Goal: Transaction & Acquisition: Purchase product/service

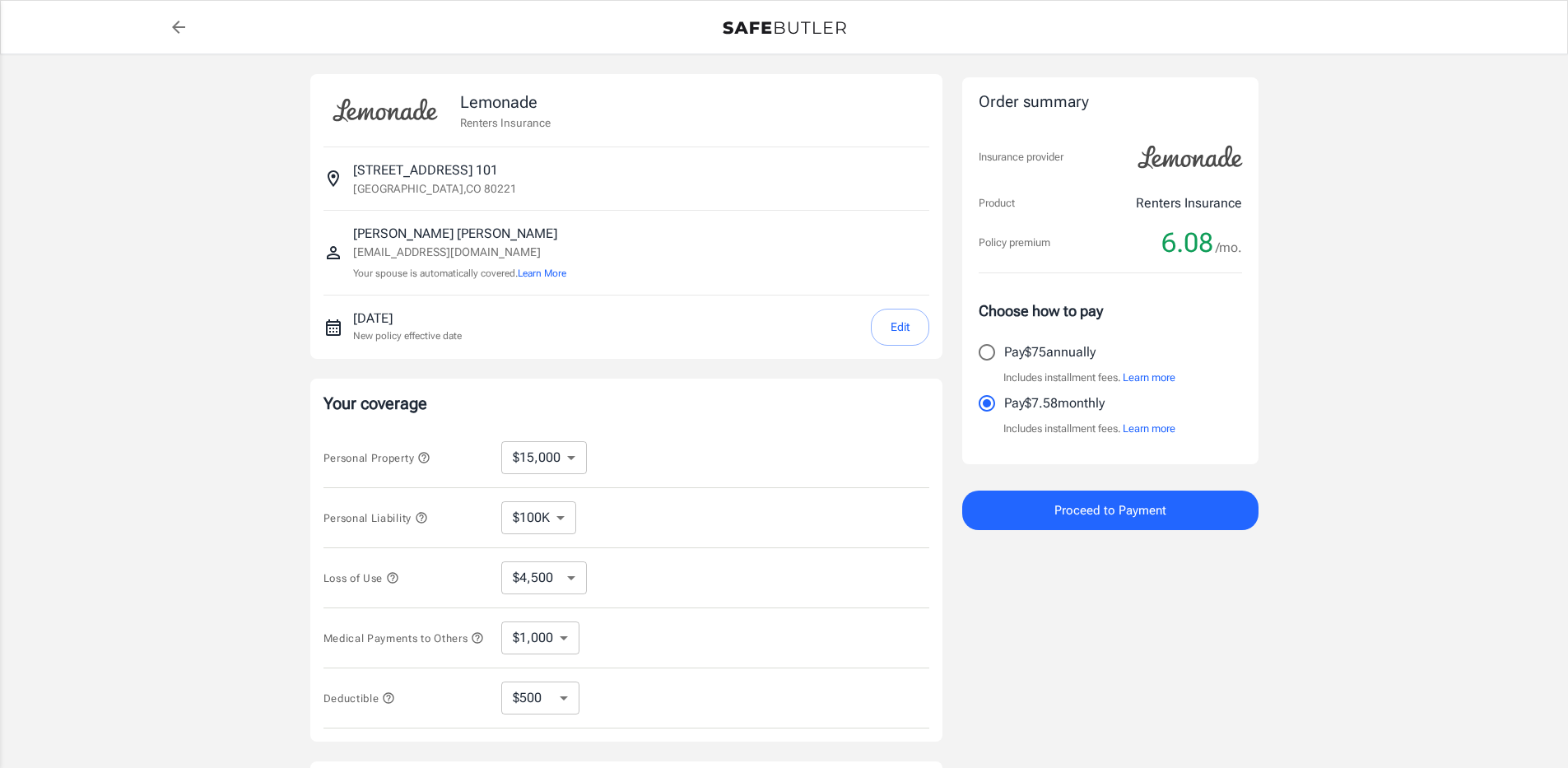
select select "15000"
select select "500"
drag, startPoint x: 1145, startPoint y: 506, endPoint x: 991, endPoint y: 357, distance: 214.3
click at [991, 358] on div "Order summary Insurance provider Product Renters Insurance Policy premium 6.08 …" at bounding box center [1111, 303] width 297 height 452
click at [990, 355] on input "Pay $75 annually" at bounding box center [987, 352] width 34 height 34
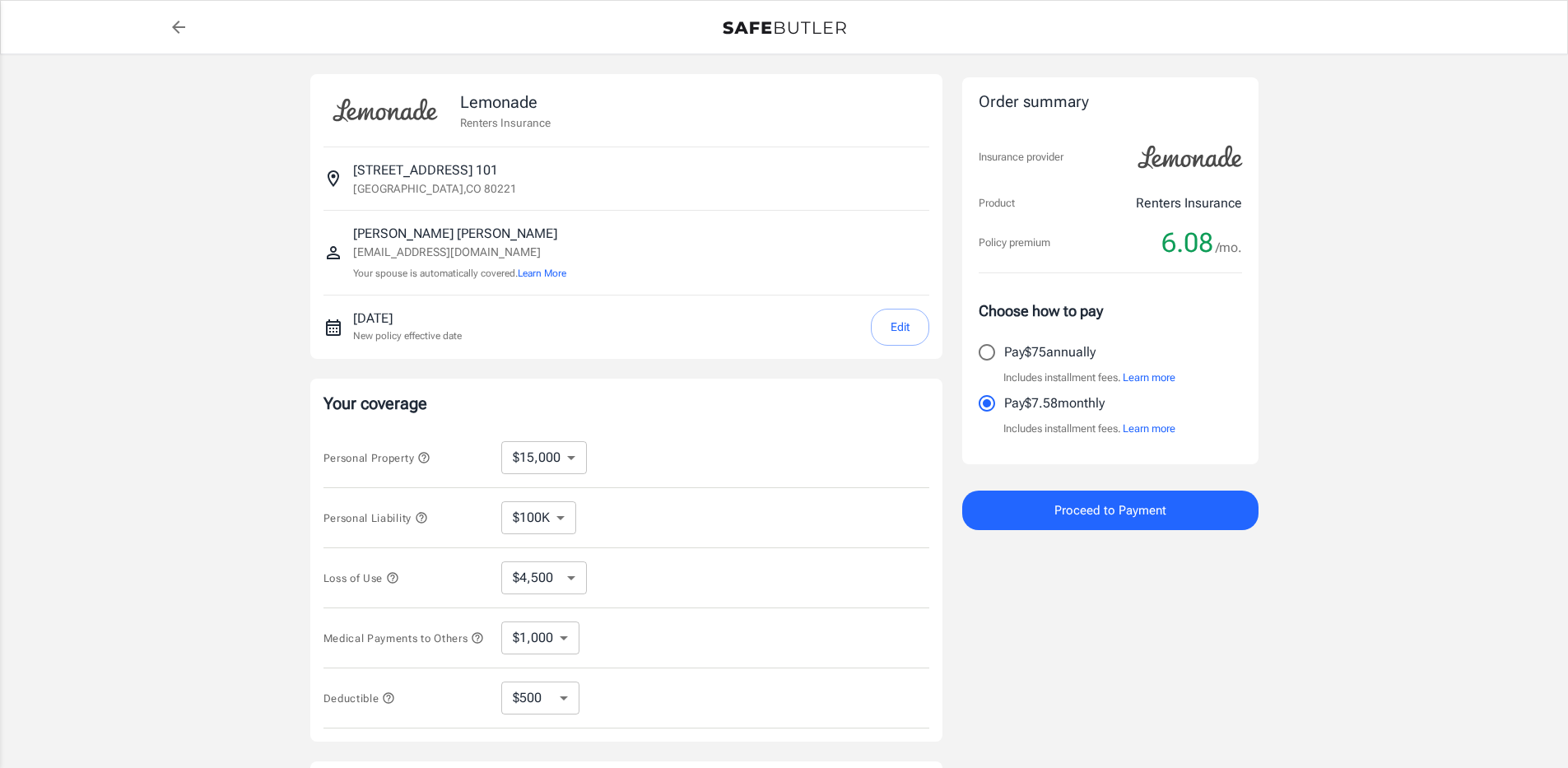
radio input "true"
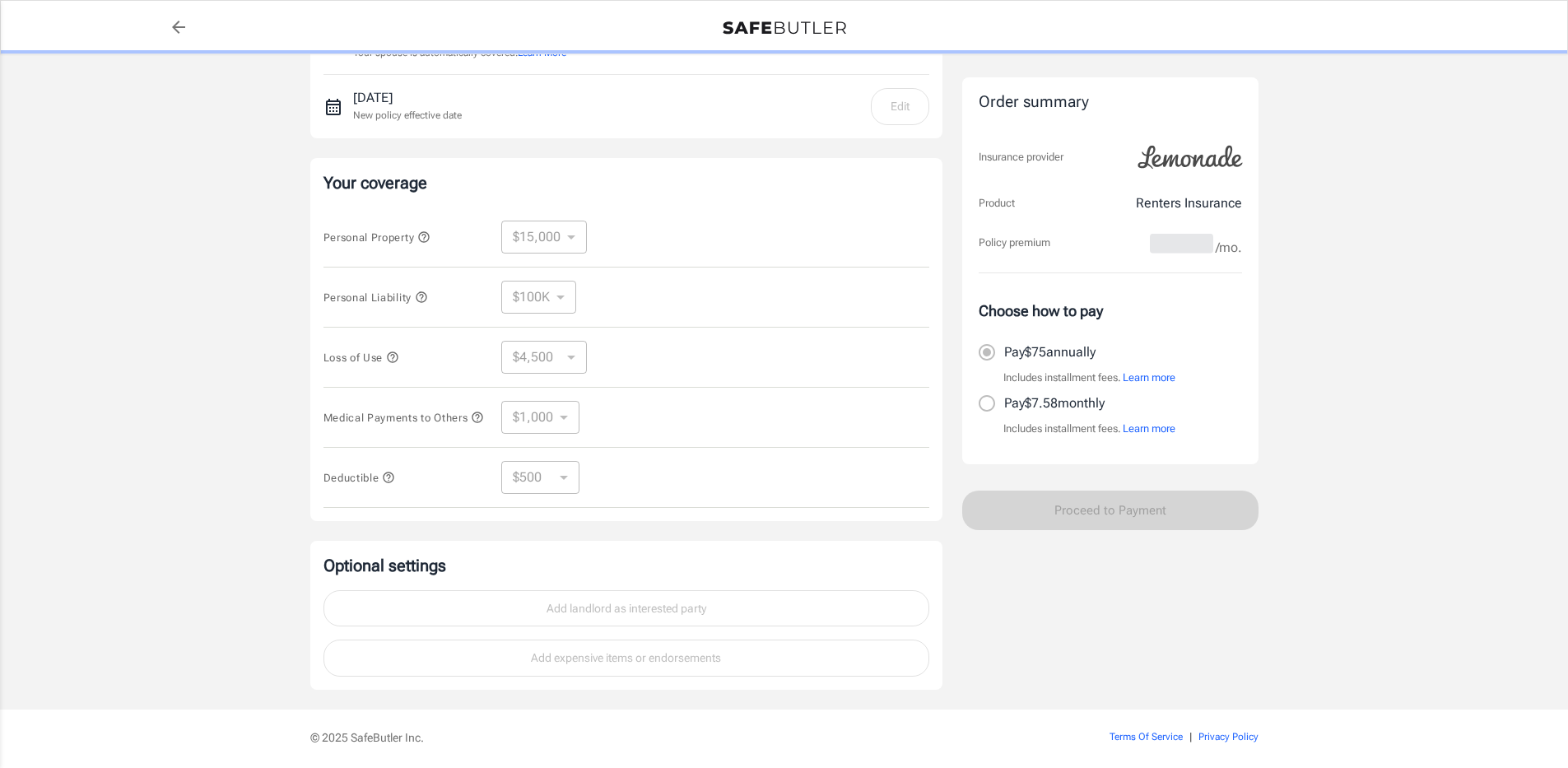
scroll to position [284, 0]
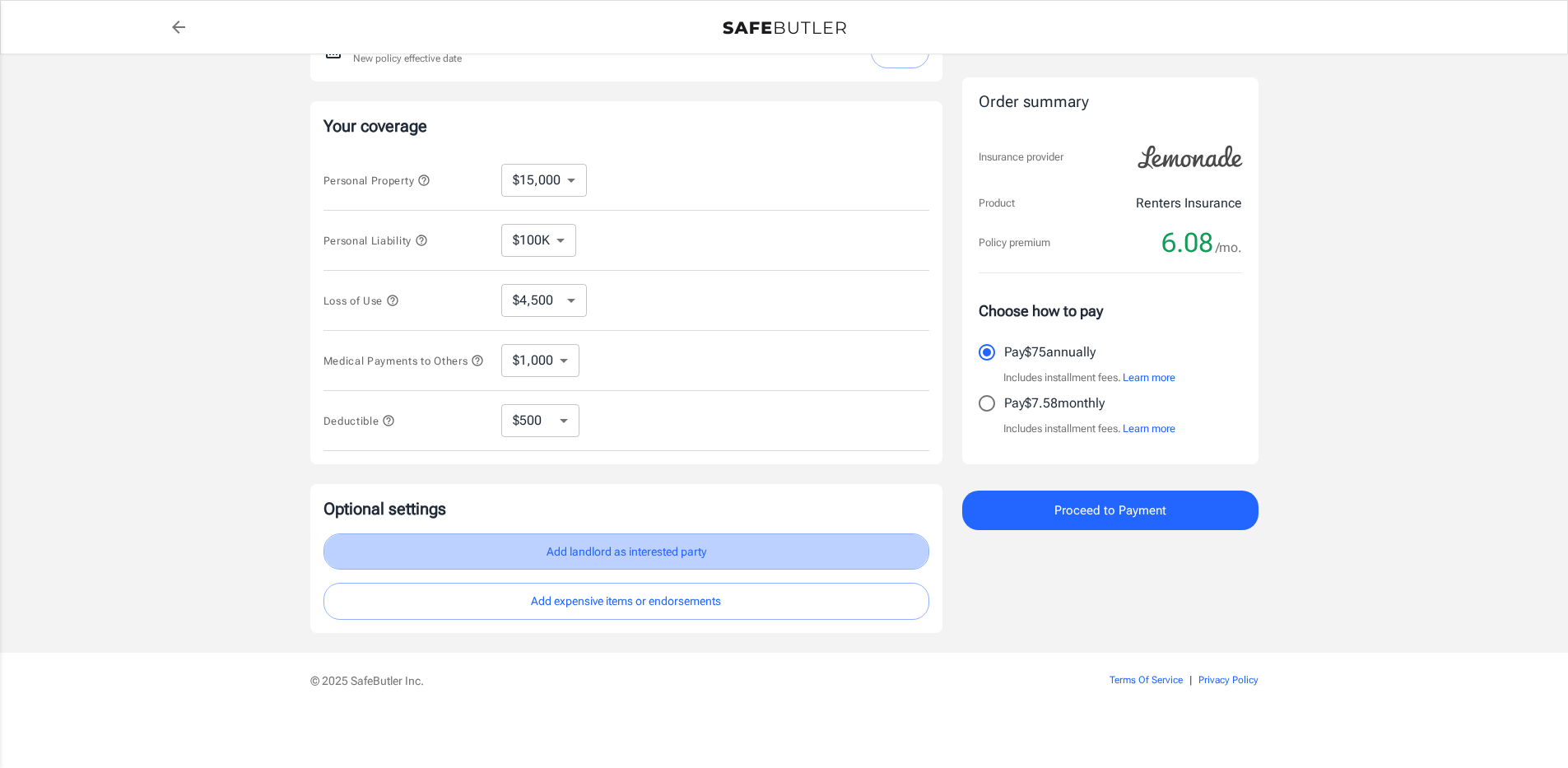
click at [643, 553] on button "Add landlord as interested party" at bounding box center [626, 552] width 606 height 37
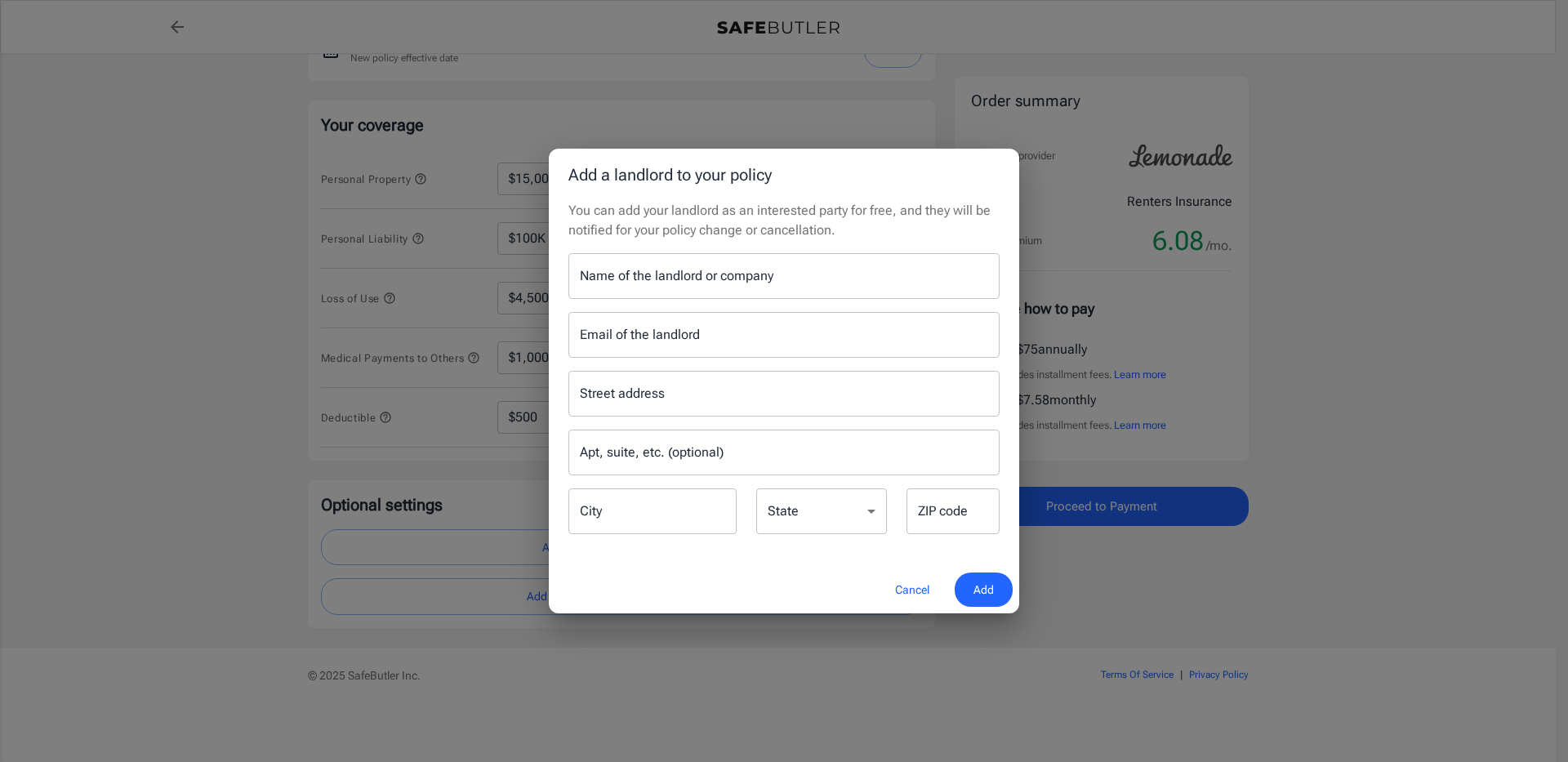
drag, startPoint x: 629, startPoint y: 265, endPoint x: 632, endPoint y: 275, distance: 10.4
click at [632, 272] on input "Name of the landlord or company" at bounding box center [784, 276] width 431 height 46
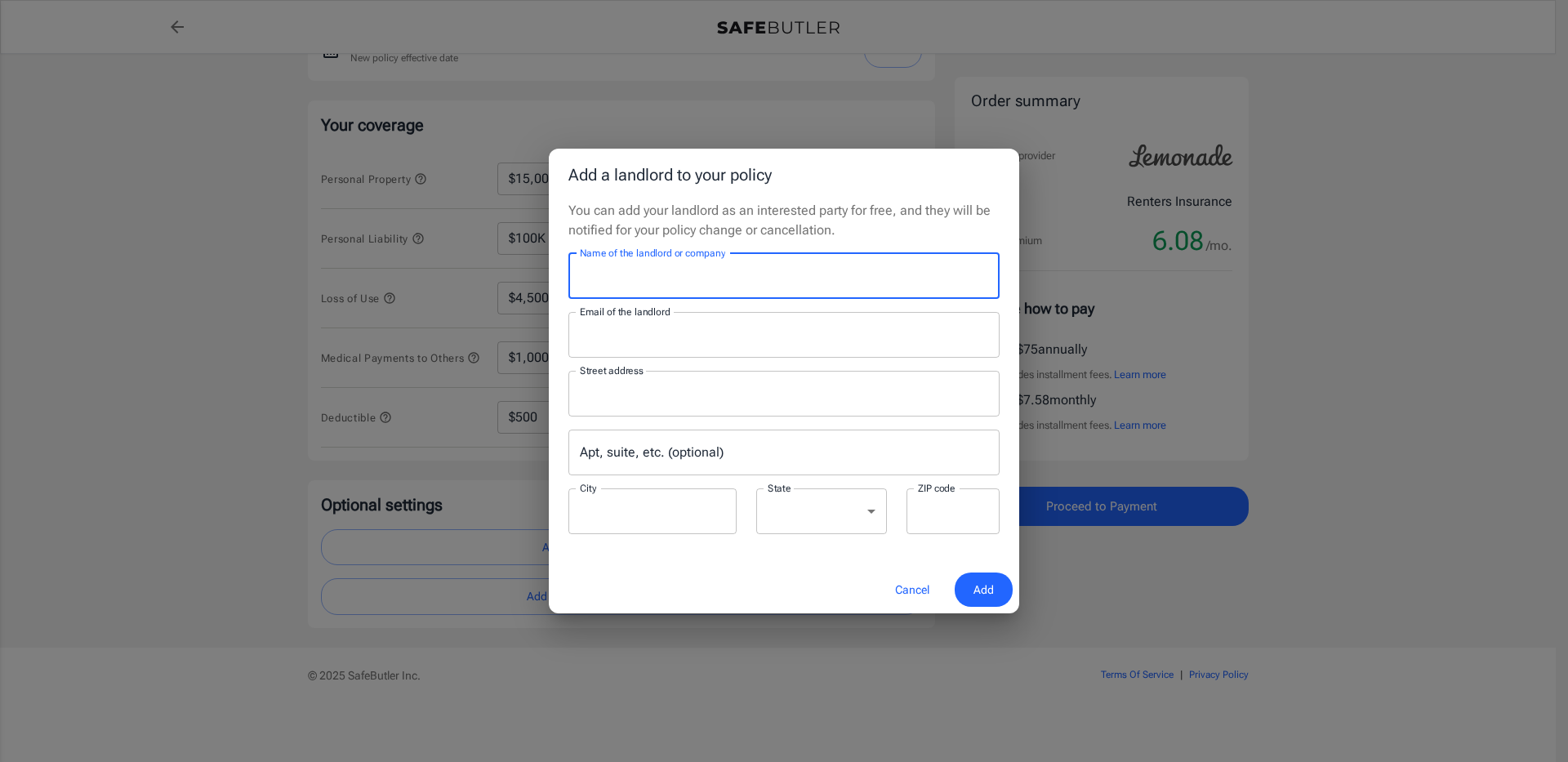
type input "Estrella Apartments"
type input "estrella@assetliving.com"
type input "7050 Pecos Street"
type input "Denver"
select select "CO"
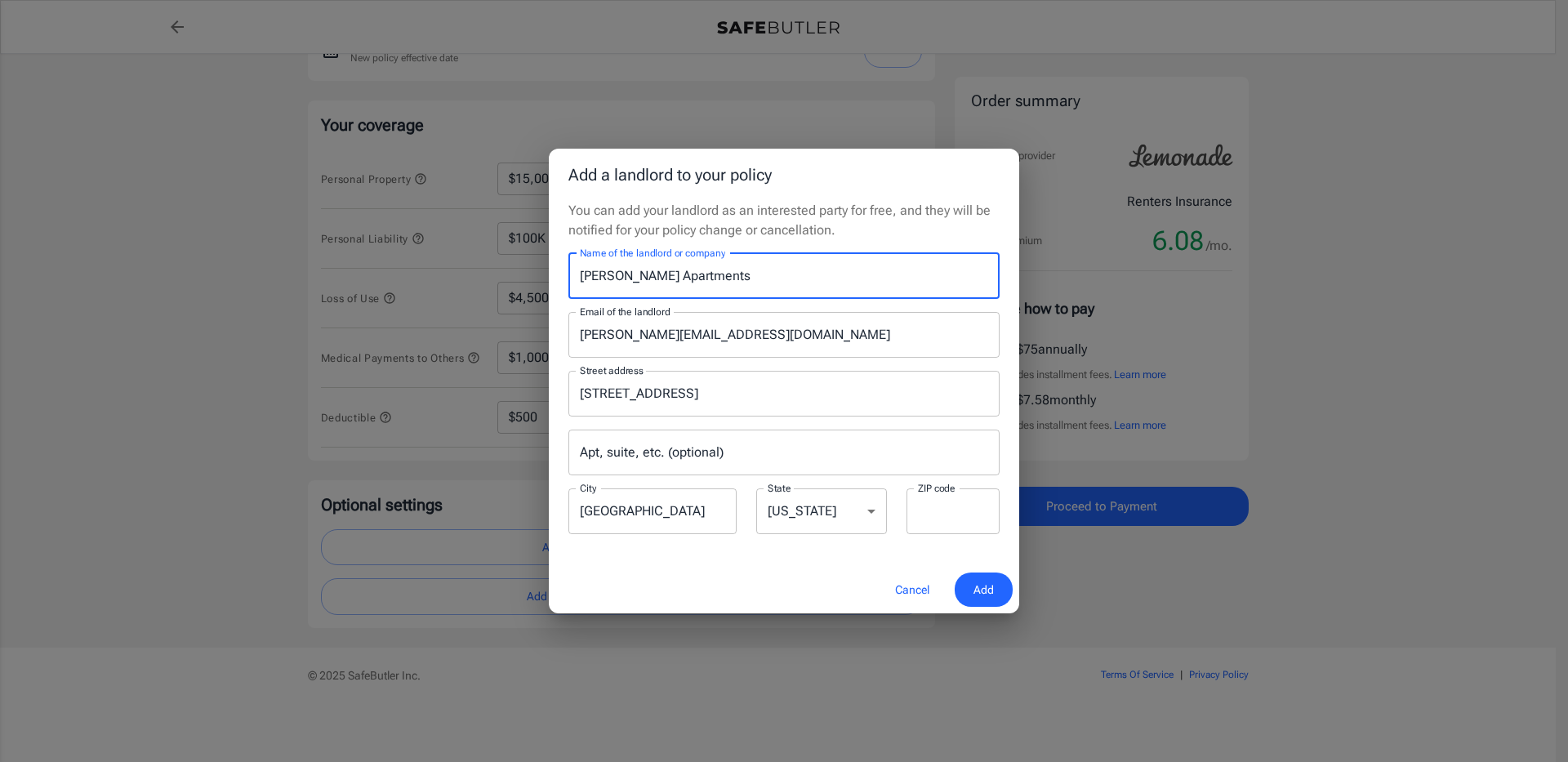
type input "80221"
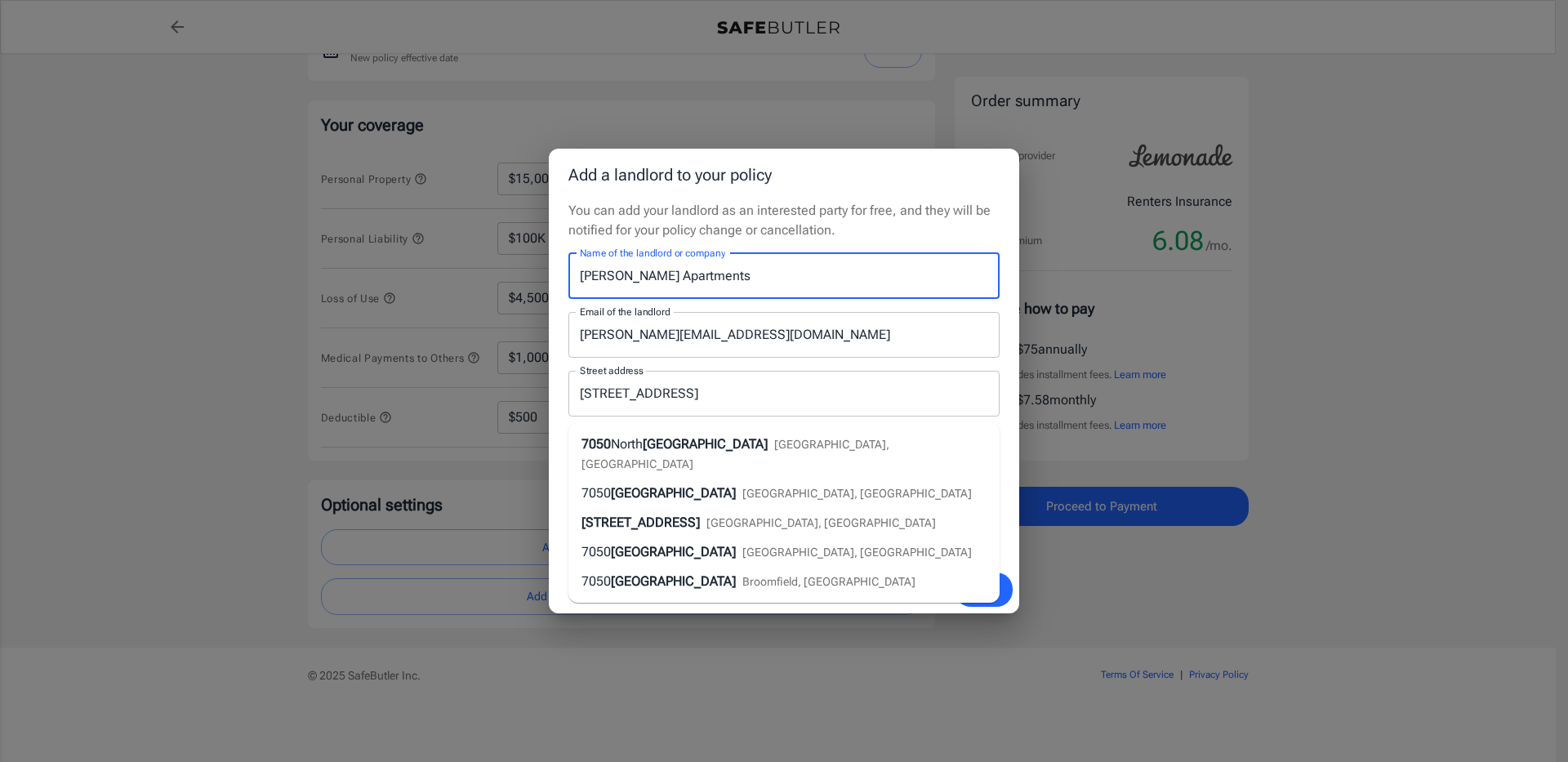
click at [892, 203] on p "You can add your landlord as an interested party for free, and they will be not…" at bounding box center [784, 220] width 431 height 39
click at [976, 596] on span "Add" at bounding box center [983, 590] width 21 height 21
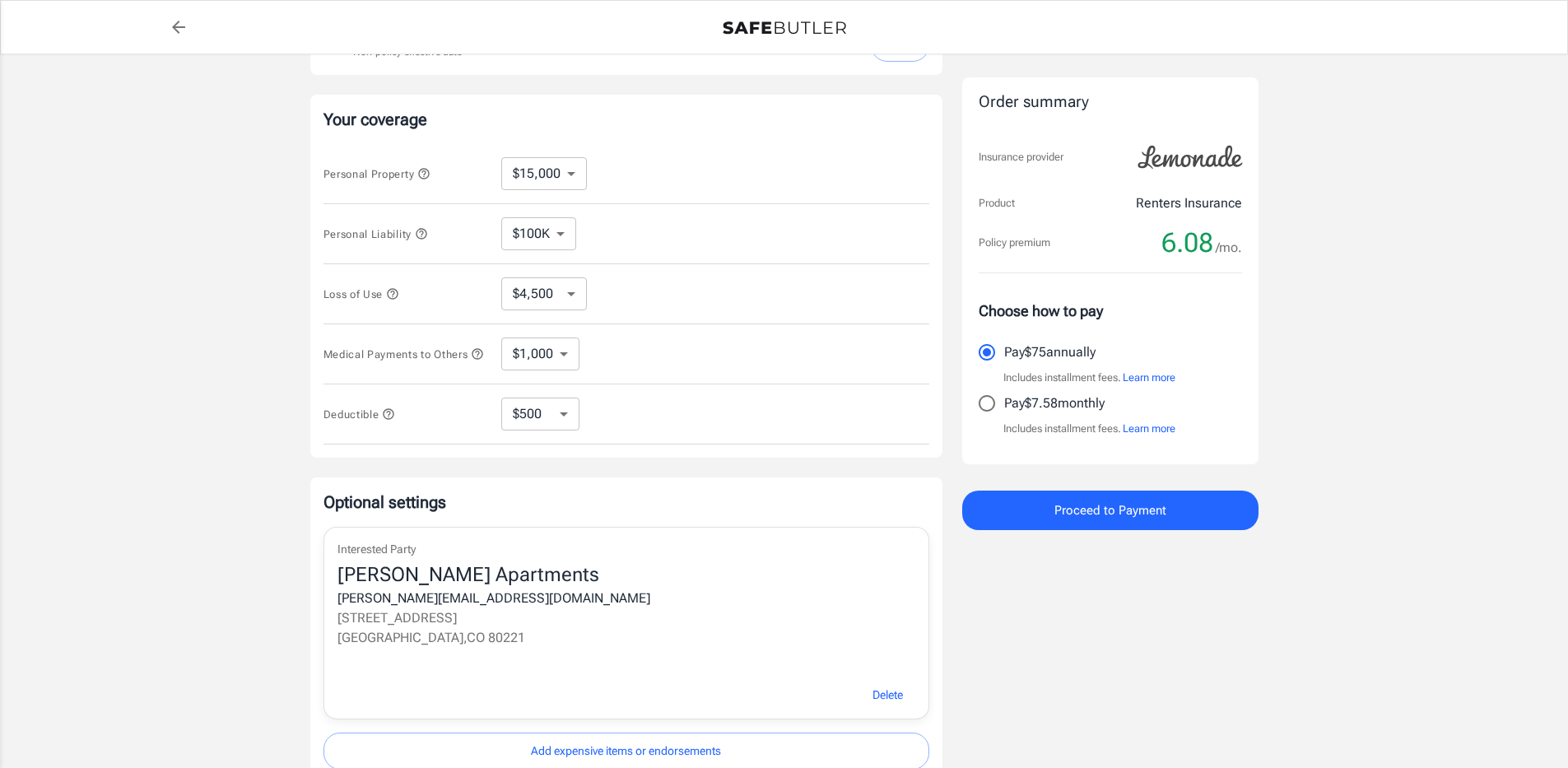
click at [1122, 495] on button "Proceed to Payment" at bounding box center [1111, 510] width 297 height 39
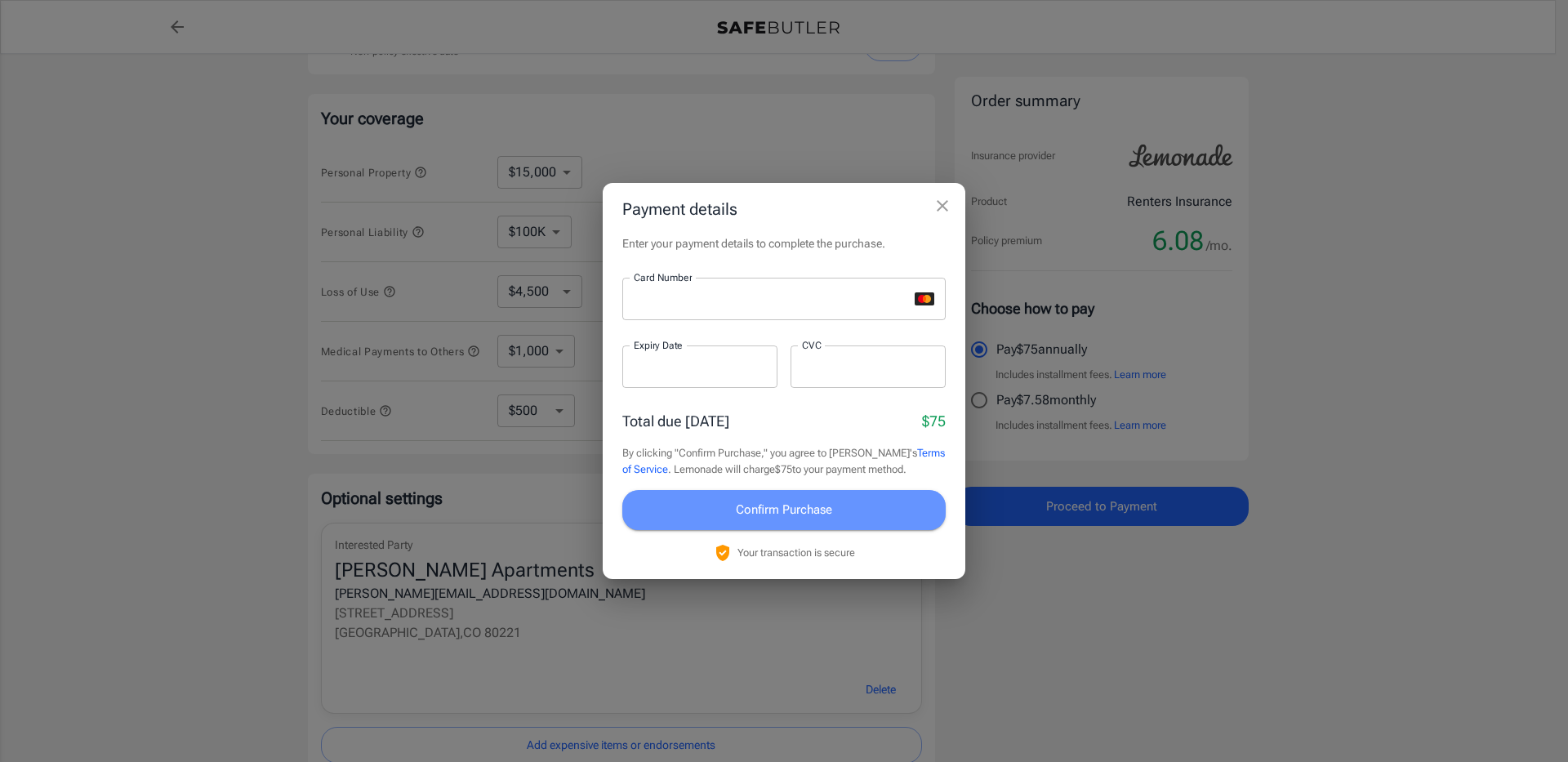
click at [786, 501] on span "Confirm Purchase" at bounding box center [784, 509] width 96 height 22
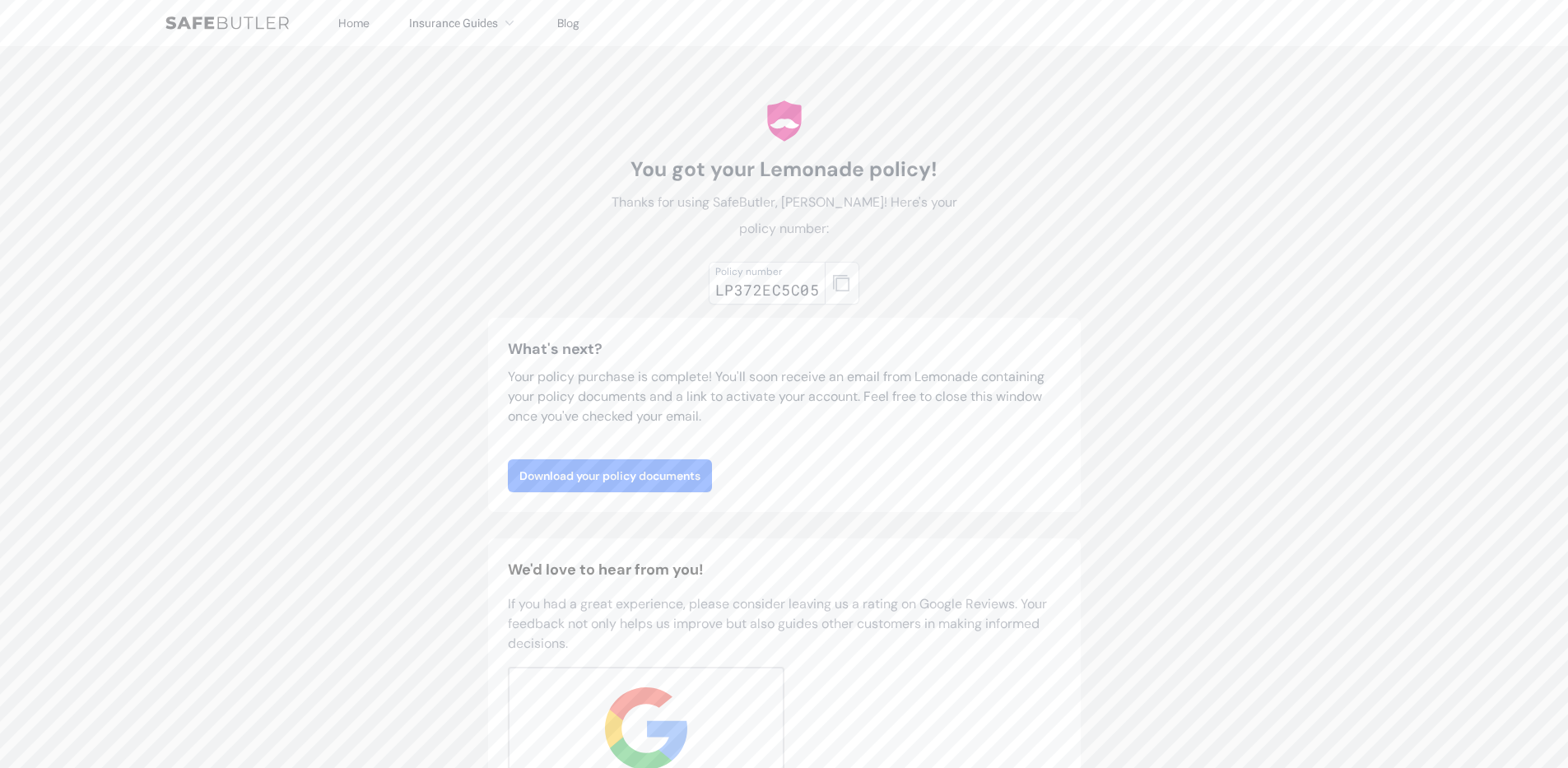
click at [659, 469] on link "Download your policy documents" at bounding box center [610, 475] width 204 height 33
